Goal: Transaction & Acquisition: Subscribe to service/newsletter

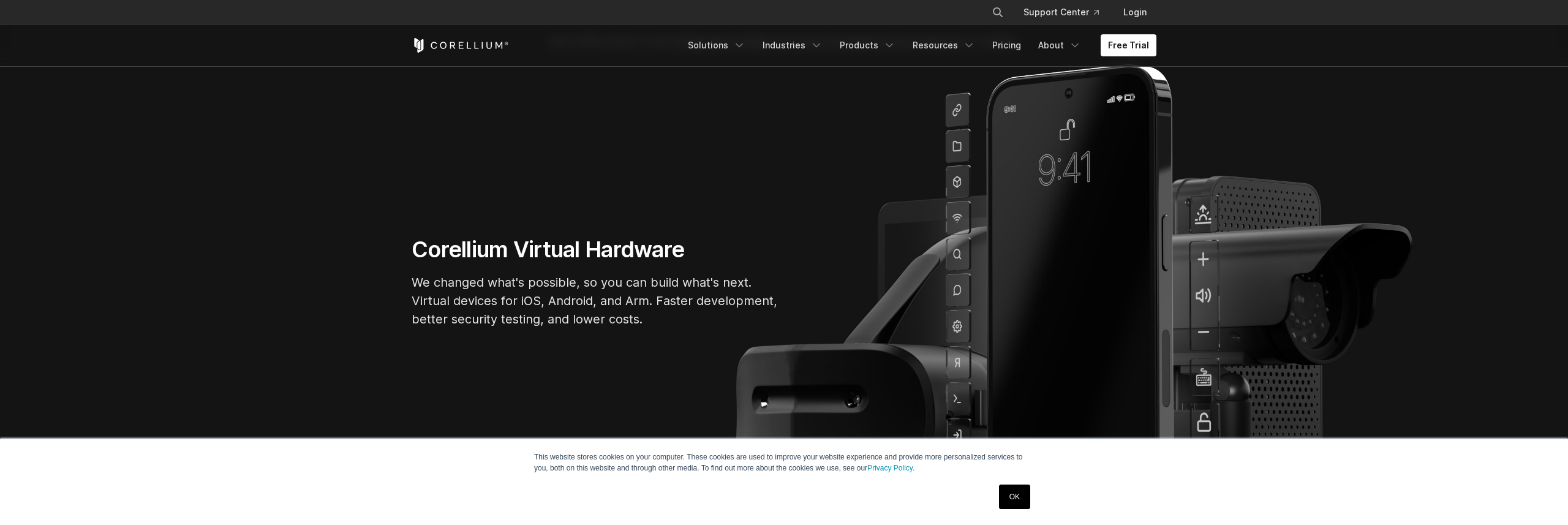
scroll to position [42, 0]
click at [1013, 48] on link "Pricing" at bounding box center [1007, 45] width 43 height 22
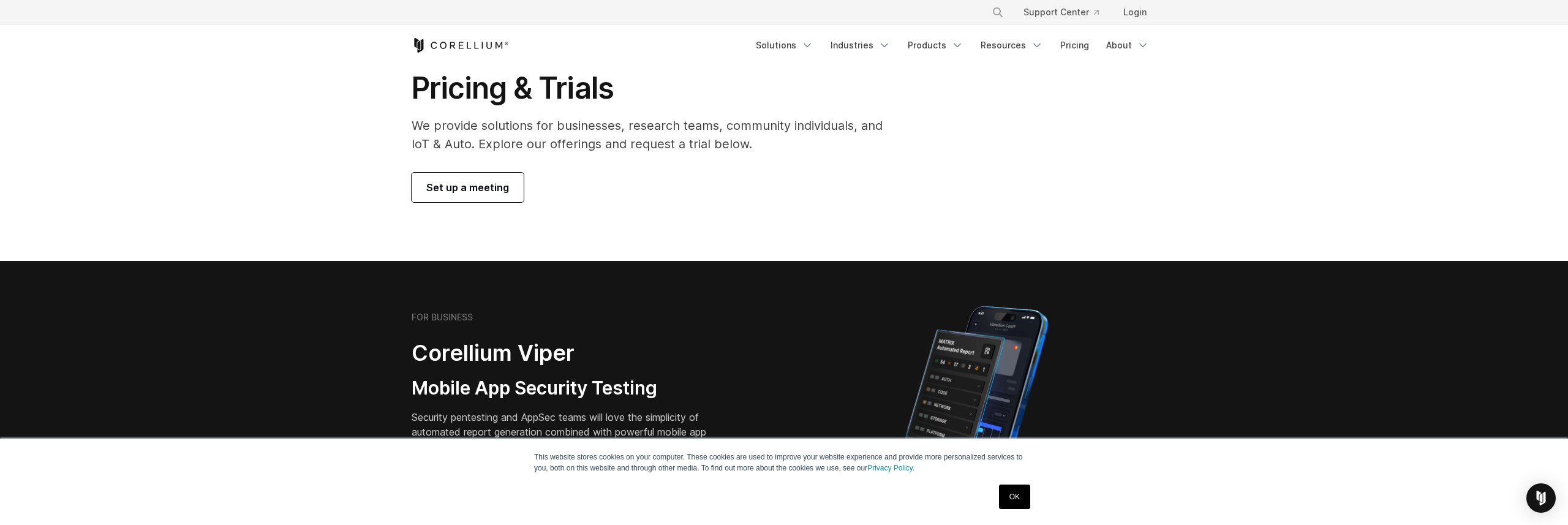
scroll to position [4, 0]
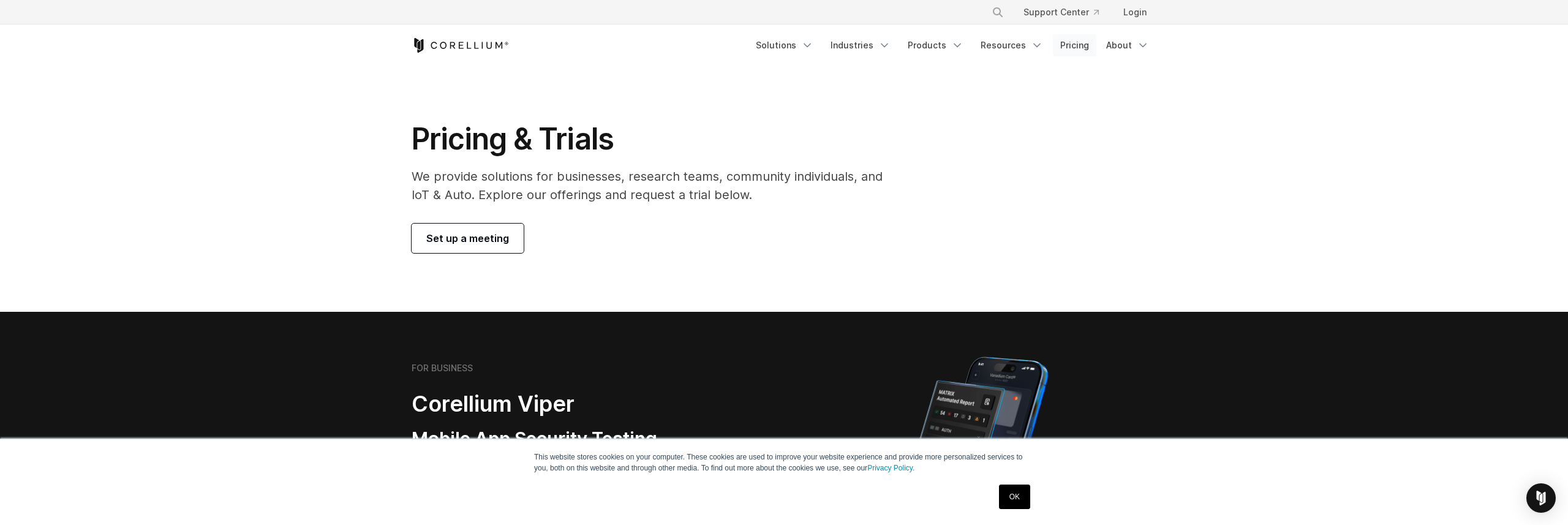
click at [1090, 43] on link "Pricing" at bounding box center [1075, 45] width 43 height 22
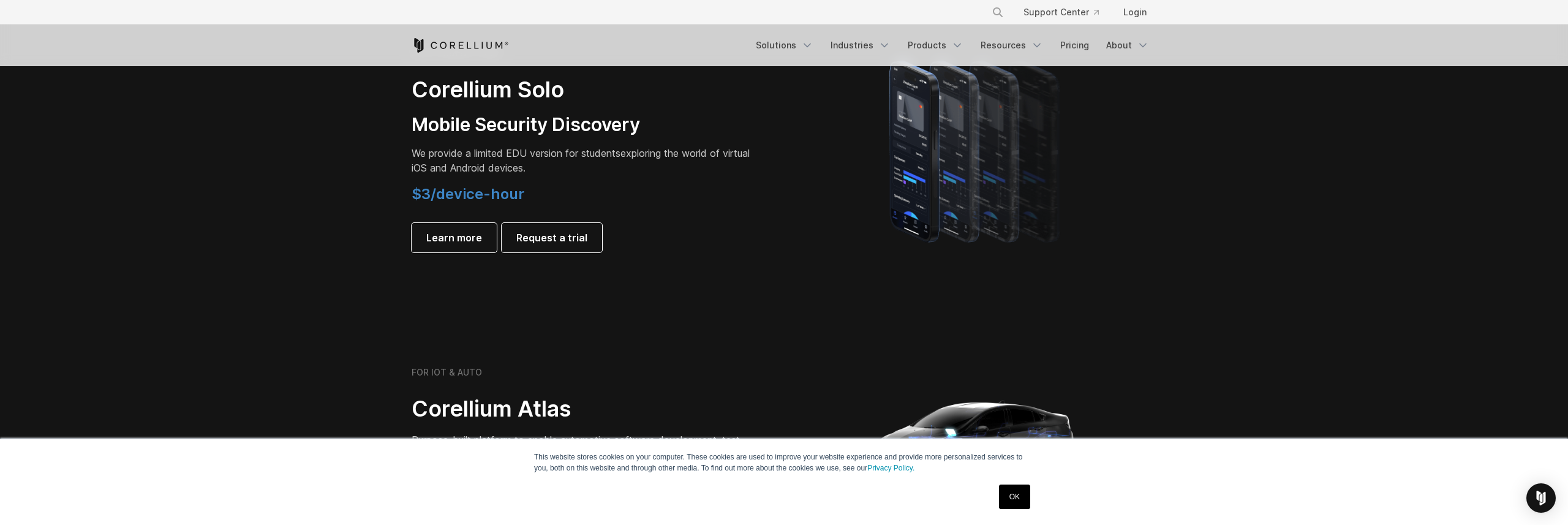
scroll to position [895, 0]
click at [477, 205] on div "$3/device-hour Learn more Request a trial" at bounding box center [583, 220] width 343 height 67
drag, startPoint x: 511, startPoint y: 207, endPoint x: 504, endPoint y: 198, distance: 11.4
click at [511, 207] on div "$3/device-hour Learn more Request a trial" at bounding box center [583, 220] width 343 height 67
click at [504, 197] on span "$3/device-hour" at bounding box center [468, 195] width 113 height 17
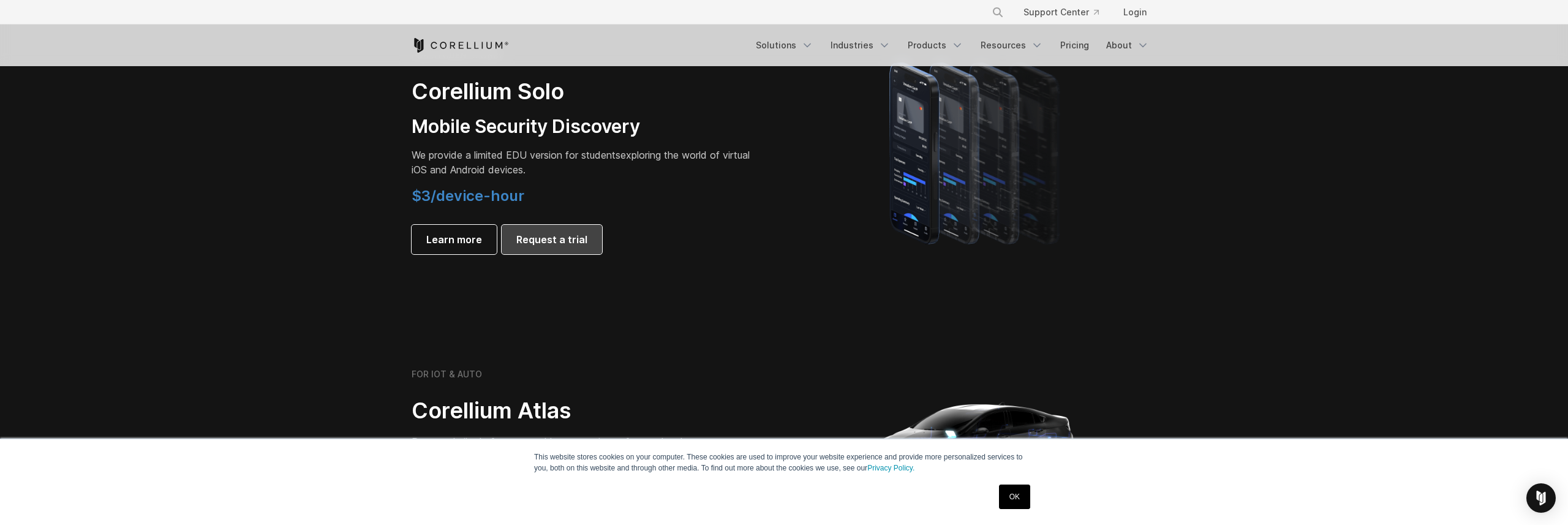
click at [549, 235] on span "Request a trial" at bounding box center [552, 239] width 71 height 15
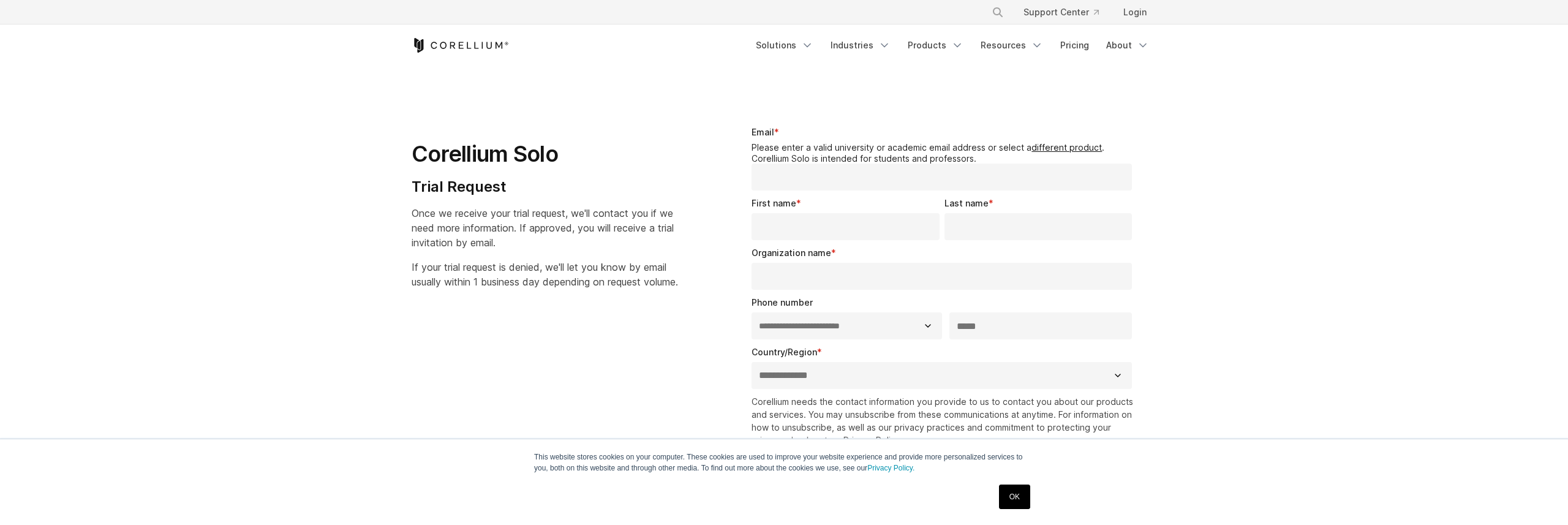
select select "**"
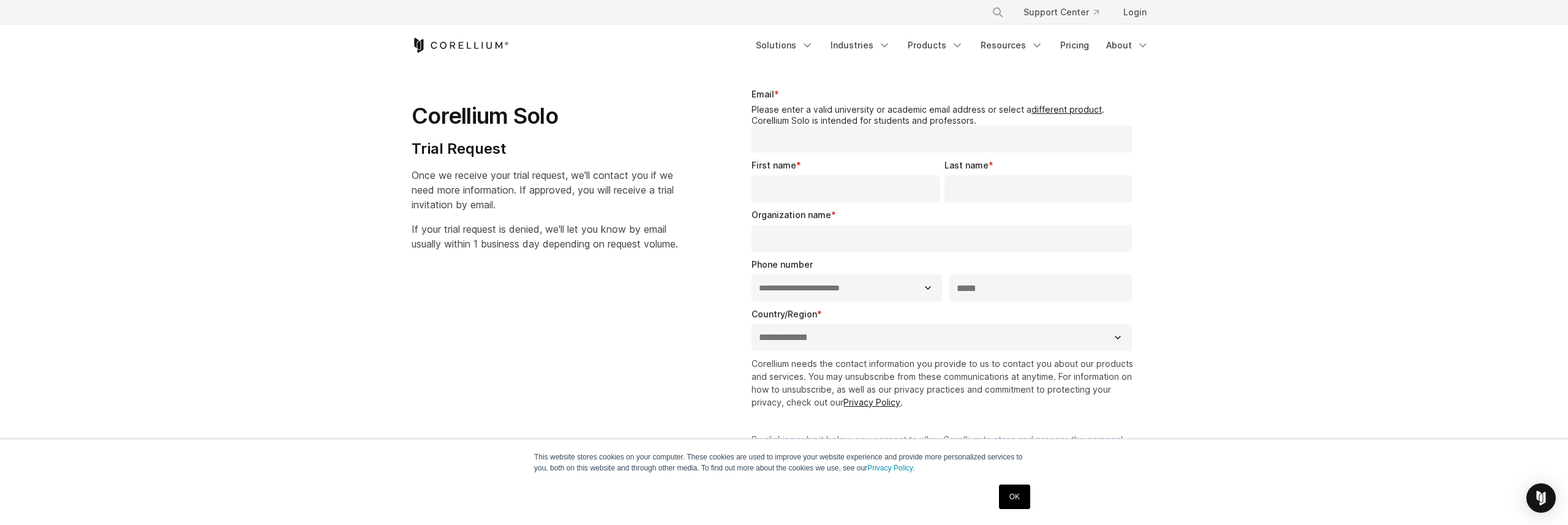
scroll to position [49, 0]
